Goal: Book appointment/travel/reservation

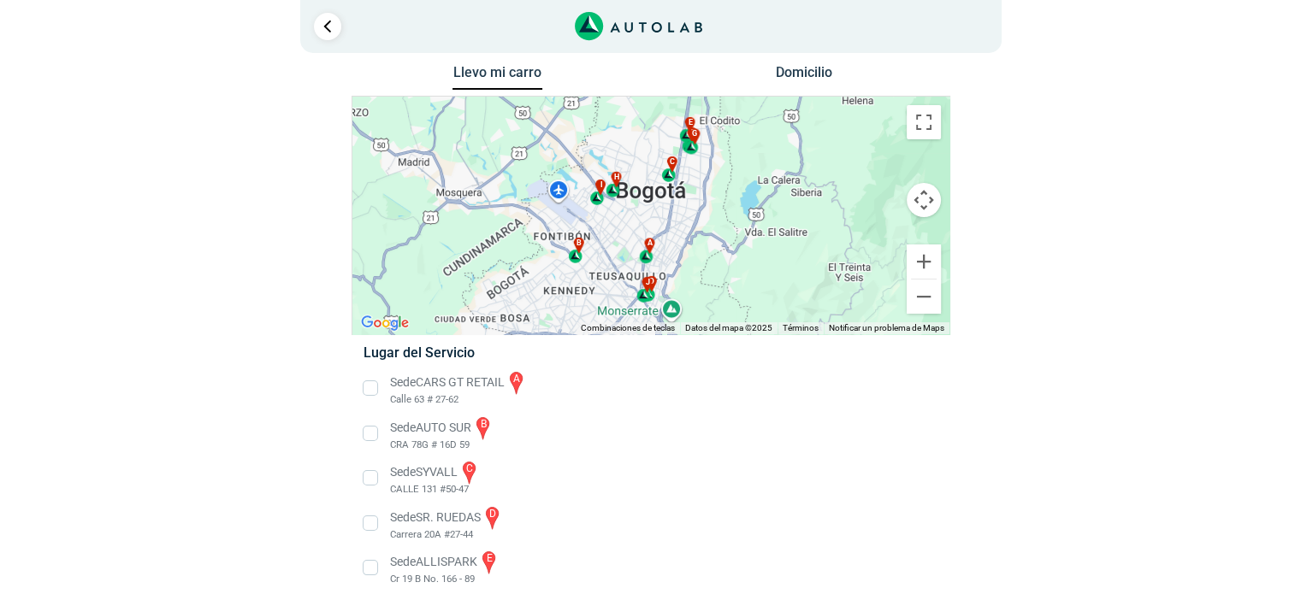
scroll to position [14, 0]
click at [636, 202] on div "a b c d e f g" at bounding box center [650, 216] width 597 height 238
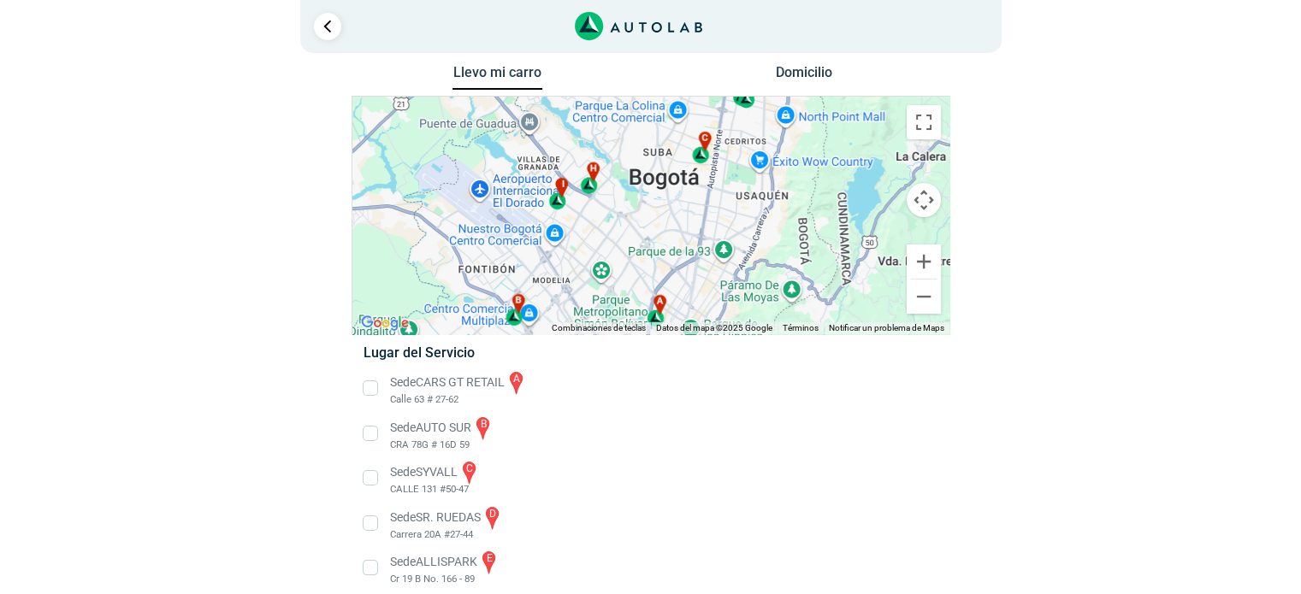
click at [636, 202] on div "a b c d e f g" at bounding box center [650, 216] width 597 height 238
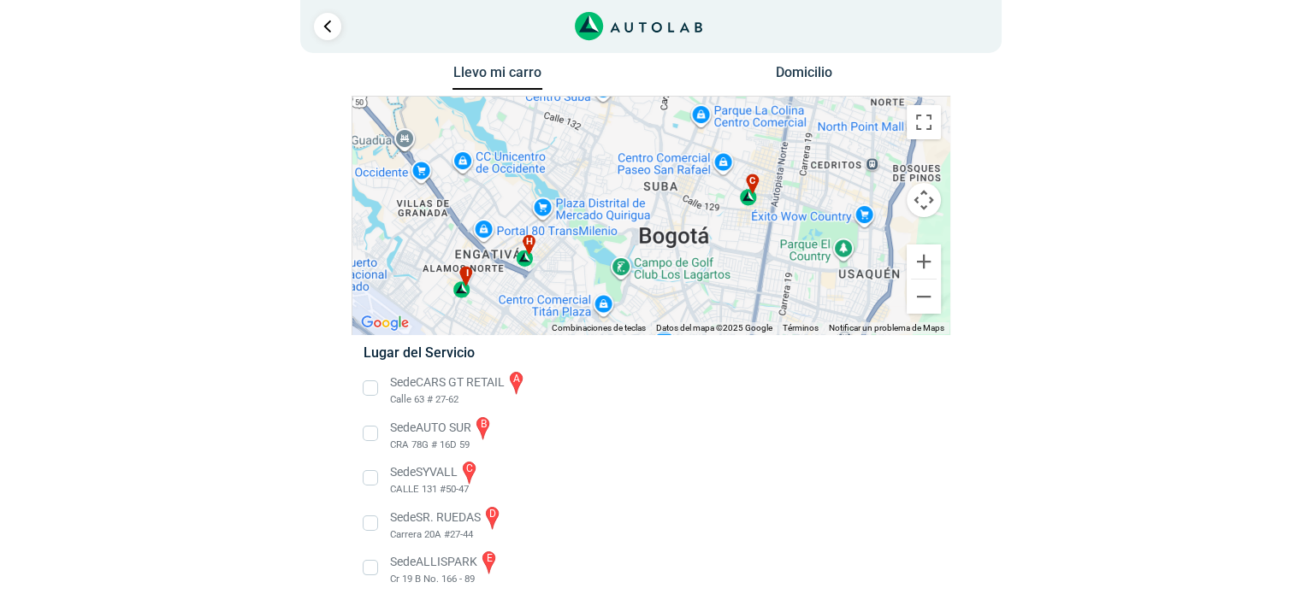
drag, startPoint x: 676, startPoint y: 130, endPoint x: 656, endPoint y: 232, distance: 103.8
click at [656, 232] on div "a b c d e f g" at bounding box center [650, 216] width 597 height 238
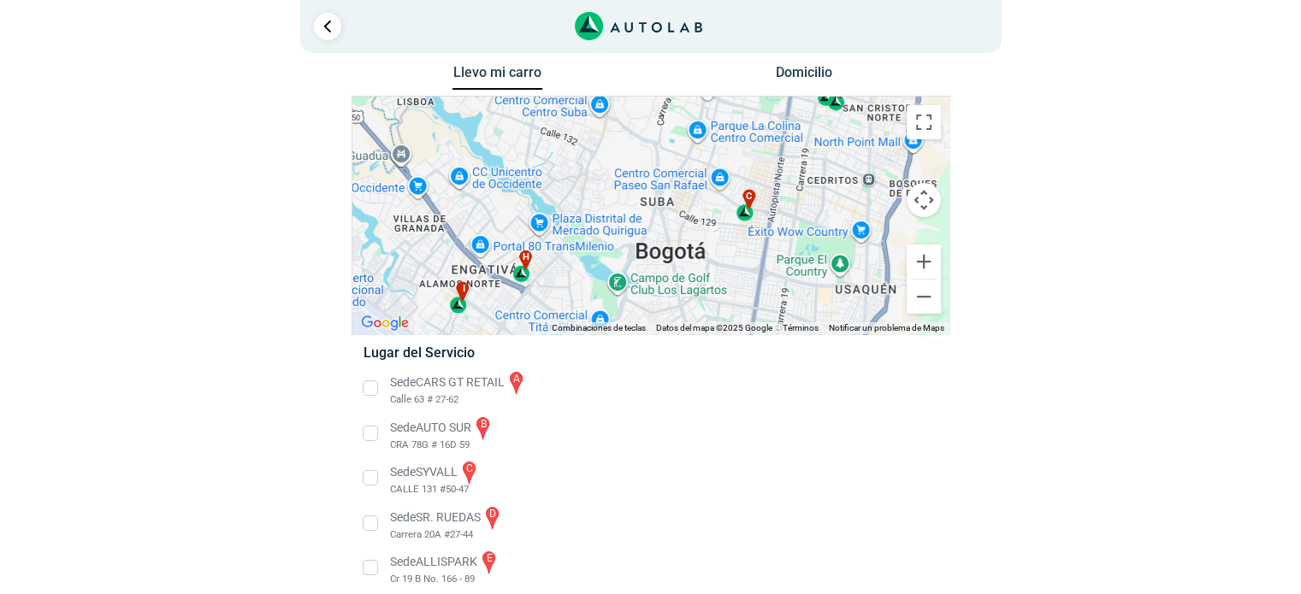
click at [709, 217] on div "a b c d e f g" at bounding box center [650, 216] width 597 height 238
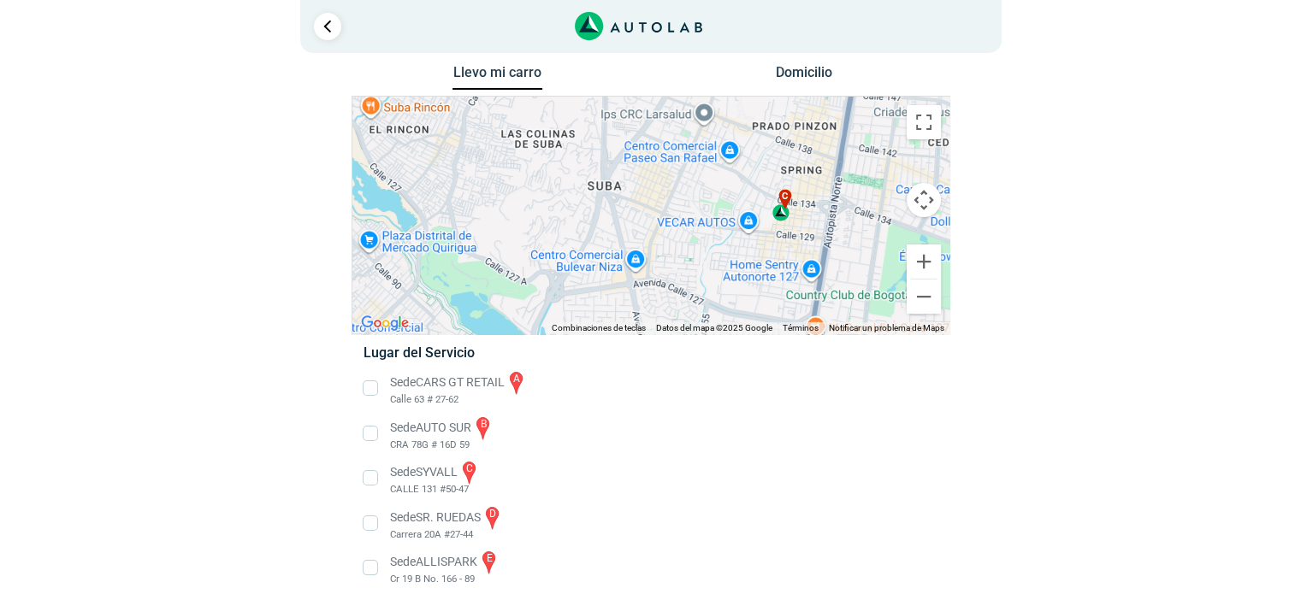
click at [635, 208] on div "a b c d e f g" at bounding box center [650, 216] width 597 height 238
click at [371, 480] on li "Sede SYVALL c CALLE 131 #50-47" at bounding box center [650, 478] width 599 height 38
